Goal: Information Seeking & Learning: Learn about a topic

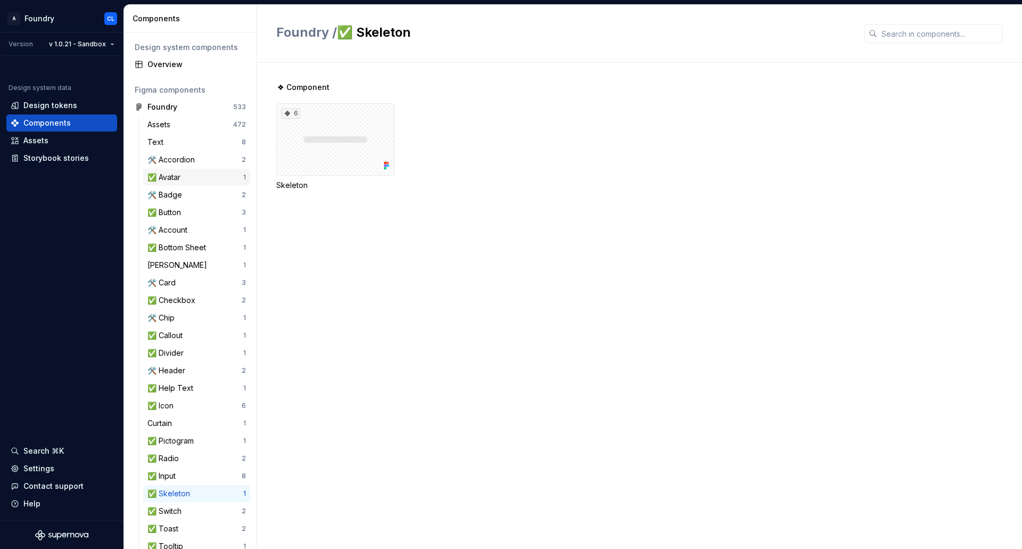
click at [187, 174] on div "✅ Avatar" at bounding box center [195, 177] width 96 height 11
click at [112, 43] on html "A Foundry CL Version v 1.0.21 - Sandbox Design system data Design tokens Compon…" at bounding box center [511, 274] width 1022 height 549
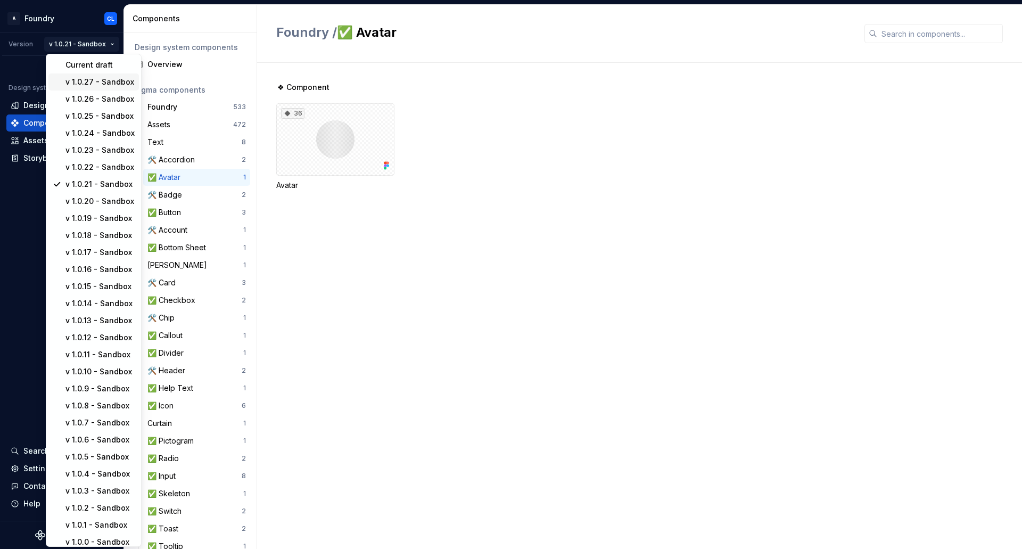
click at [99, 81] on div "v 1.0.27 - Sandbox" at bounding box center [99, 82] width 69 height 11
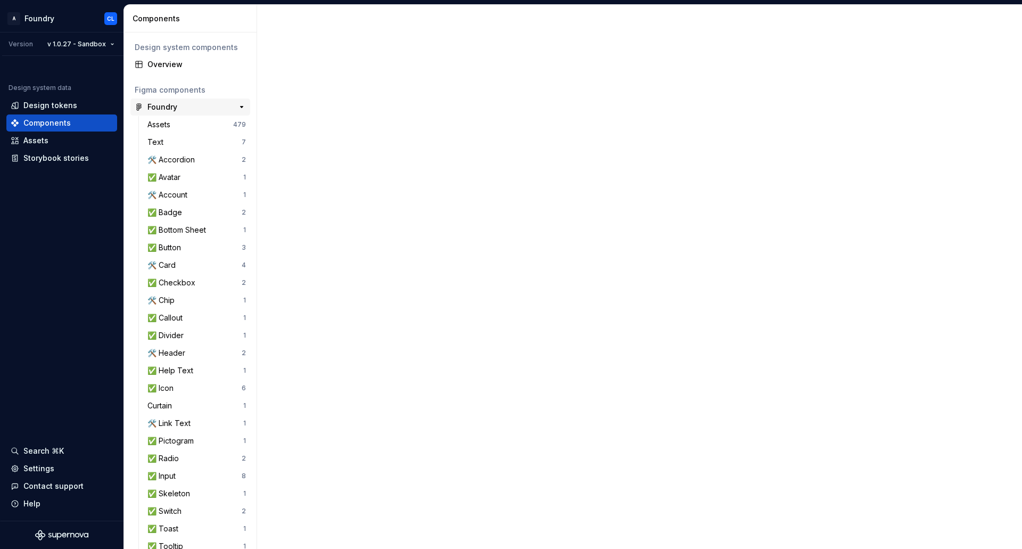
click at [209, 109] on div "Foundry" at bounding box center [186, 107] width 79 height 11
click at [199, 161] on div "🛠️ Accordion" at bounding box center [173, 159] width 52 height 11
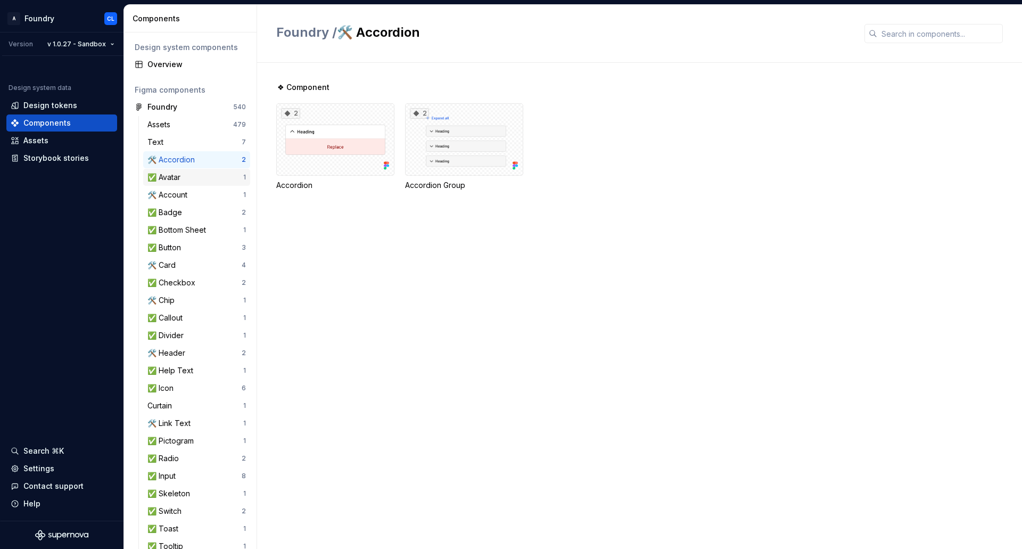
click at [197, 175] on div "✅ Avatar" at bounding box center [195, 177] width 96 height 11
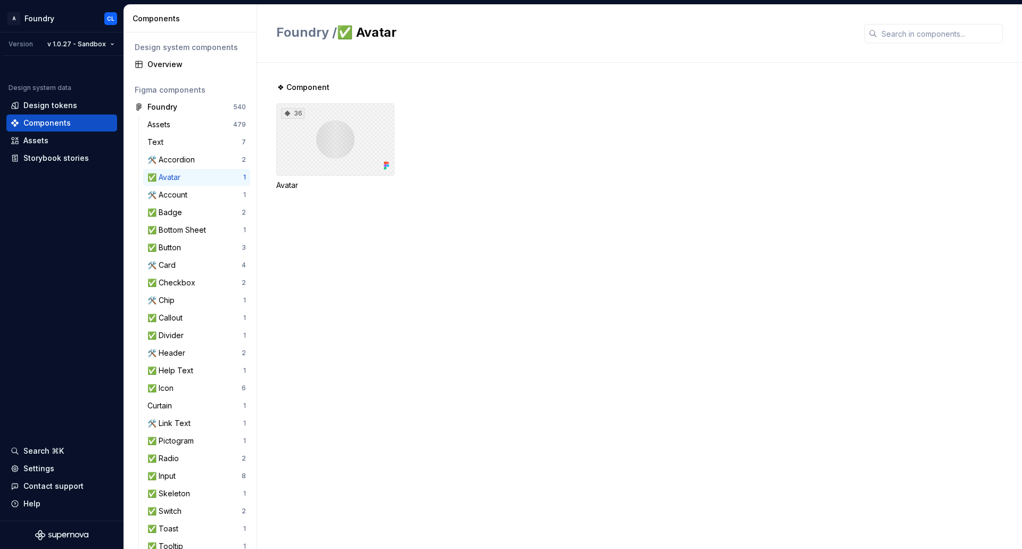
click at [351, 119] on div "36" at bounding box center [335, 139] width 118 height 72
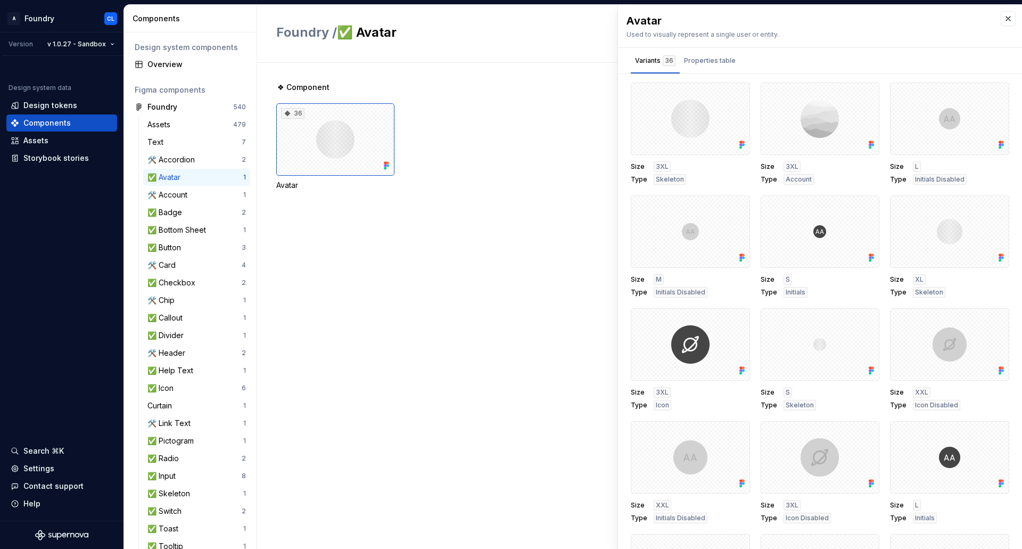
drag, startPoint x: 360, startPoint y: 117, endPoint x: 424, endPoint y: 91, distance: 69.5
click at [424, 91] on div "❖ Component" at bounding box center [648, 87] width 745 height 11
click at [733, 98] on button "button" at bounding box center [737, 94] width 15 height 15
click at [701, 113] on div "Open in [GEOGRAPHIC_DATA]" at bounding box center [697, 126] width 69 height 32
click at [766, 118] on div at bounding box center [819, 118] width 119 height 72
